Goal: Task Accomplishment & Management: Use online tool/utility

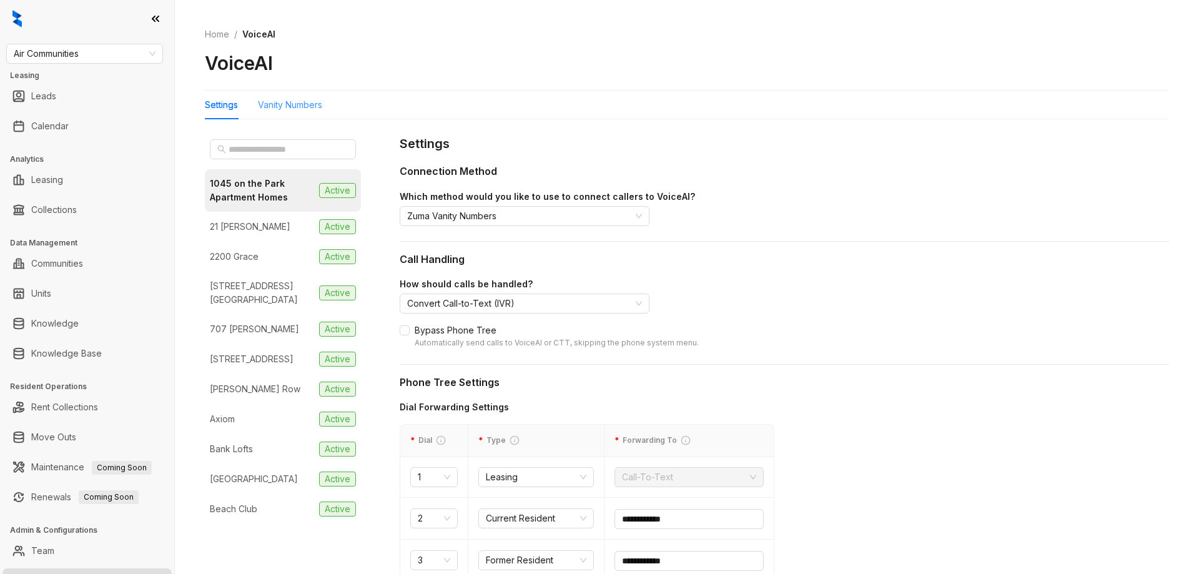
scroll to position [22, 0]
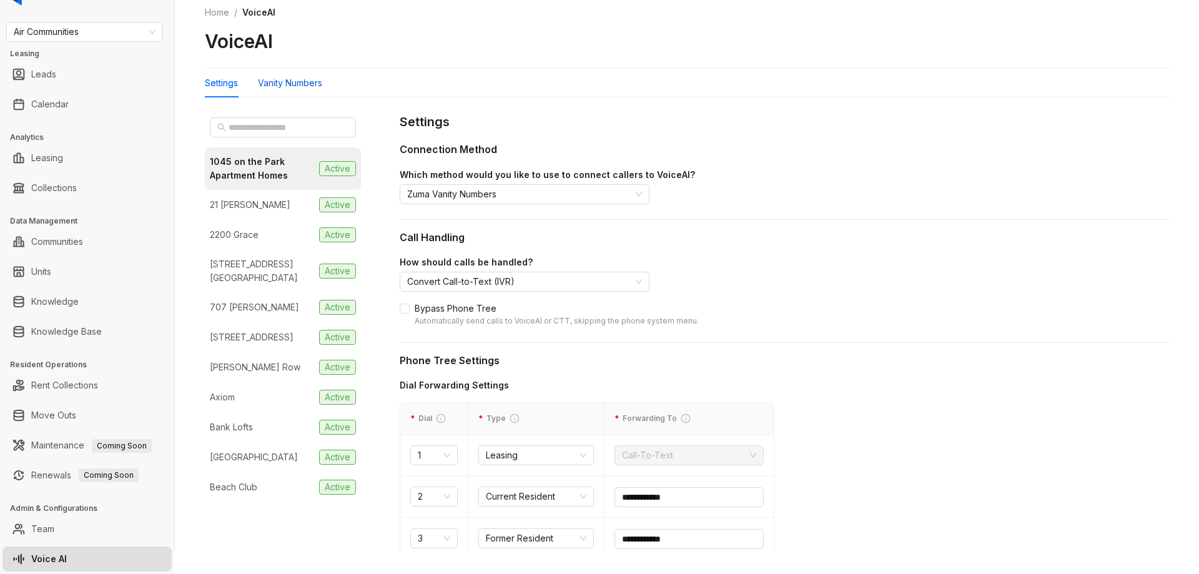
click at [304, 89] on div "Vanity Numbers" at bounding box center [290, 83] width 64 height 14
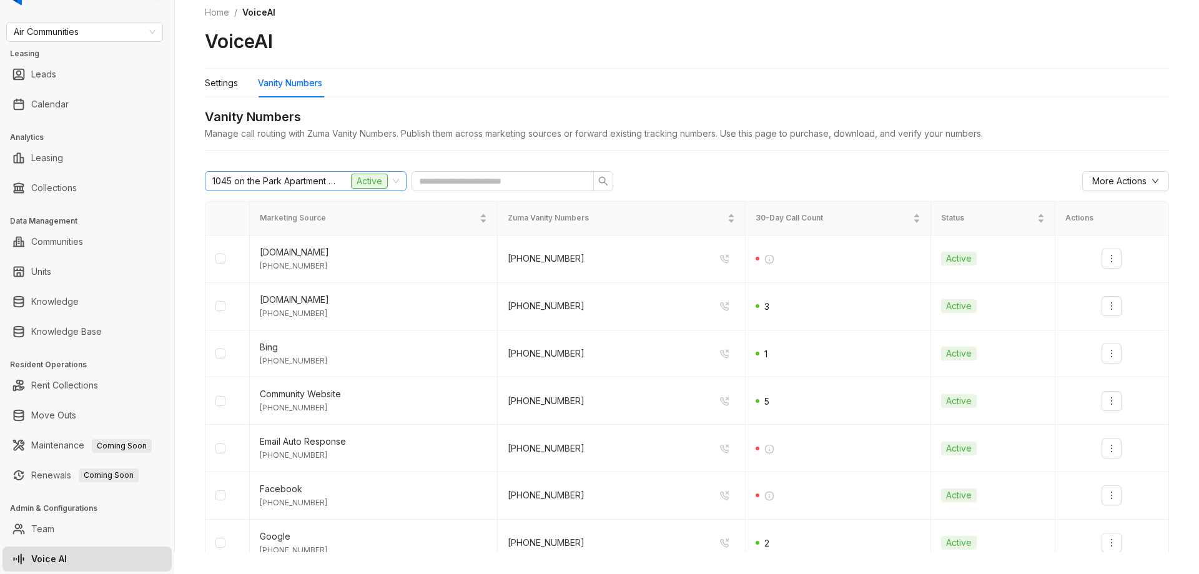
click at [324, 177] on span "1045 on the Park Apartment Homes" at bounding box center [274, 181] width 125 height 19
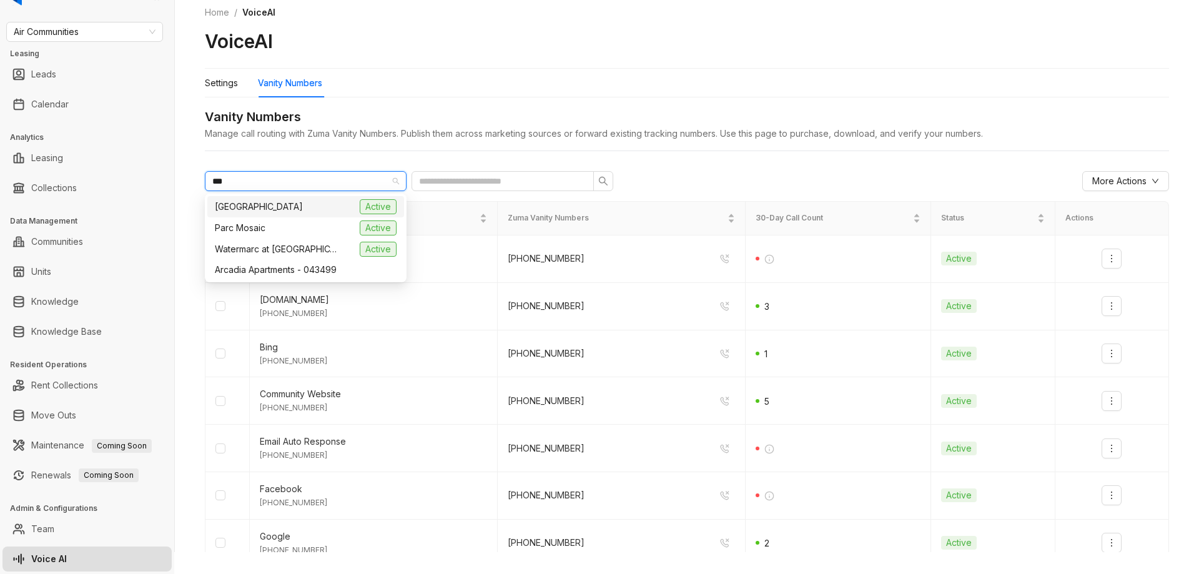
type input "****"
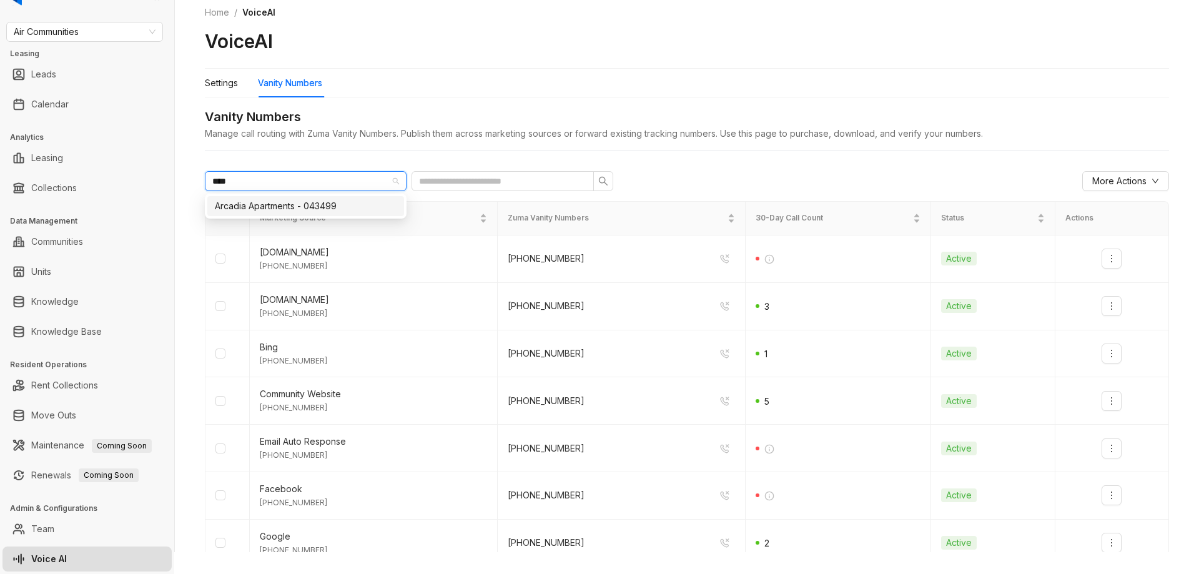
click at [299, 207] on span "Arcadia Apartments - 043499" at bounding box center [276, 206] width 122 height 14
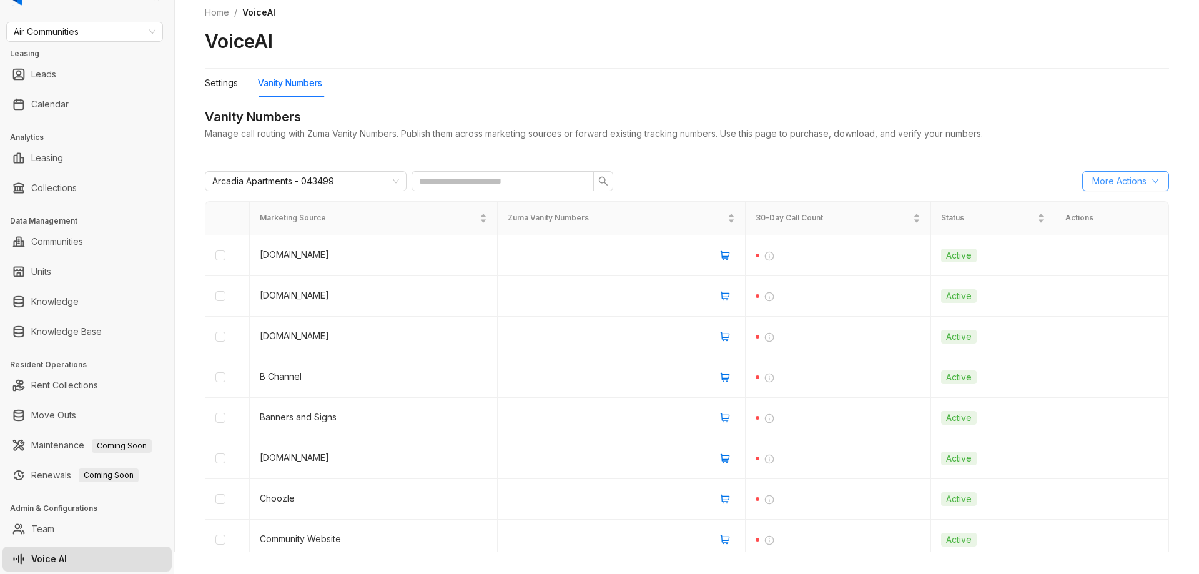
click at [1112, 181] on span "More Actions" at bounding box center [1120, 181] width 54 height 14
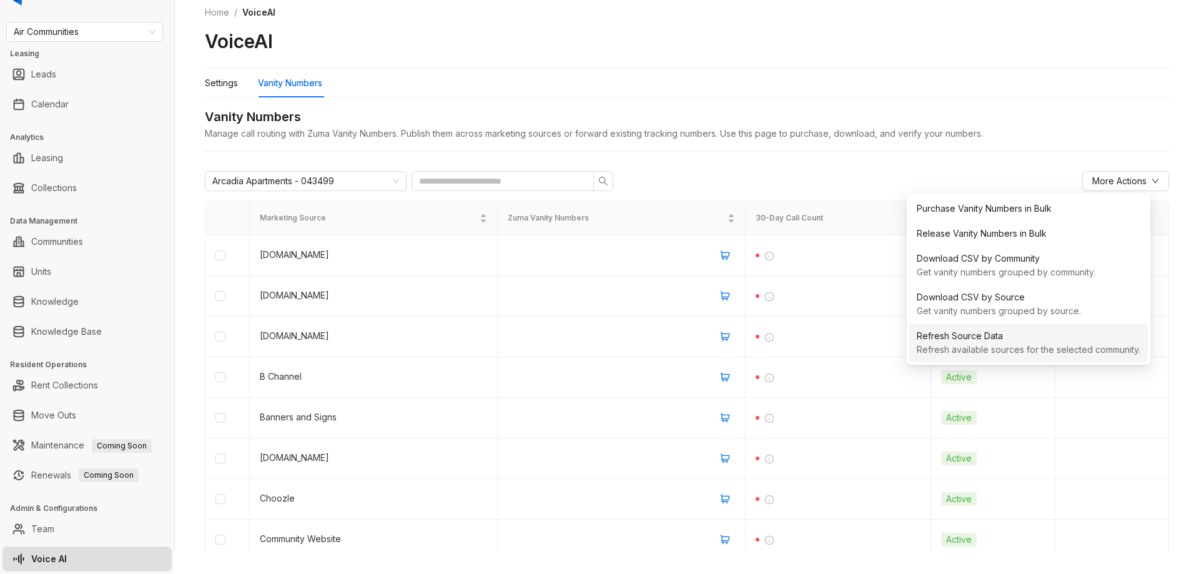
click at [999, 352] on div "Refresh available sources for the selected community." at bounding box center [1029, 350] width 224 height 14
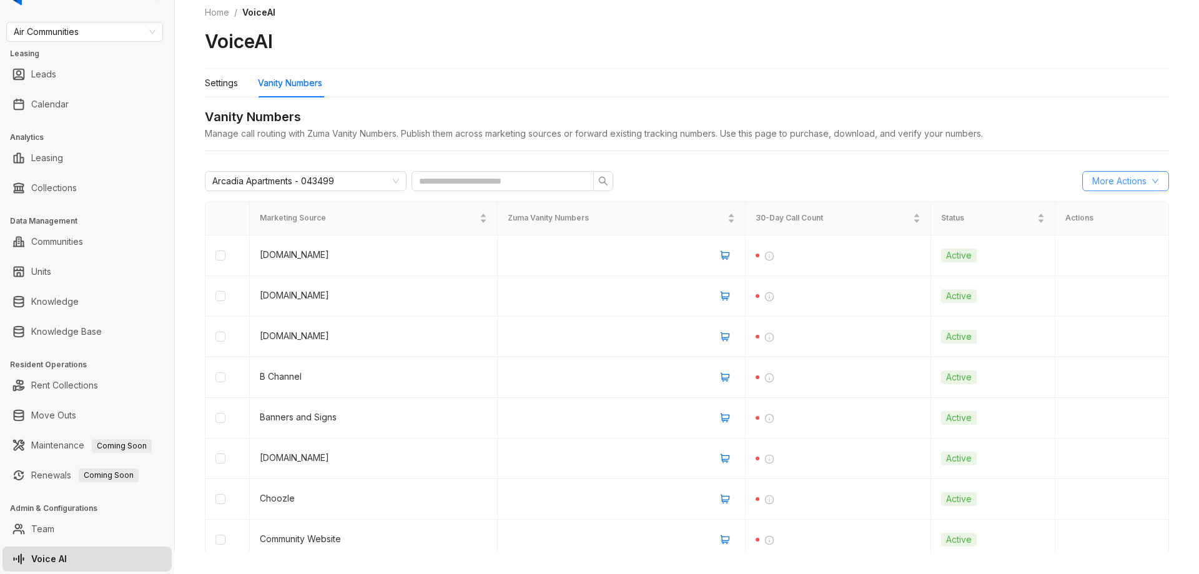
click at [1112, 182] on span "More Actions" at bounding box center [1120, 181] width 54 height 14
click at [931, 42] on div "VoiceAI" at bounding box center [687, 41] width 964 height 24
